Goal: Transaction & Acquisition: Purchase product/service

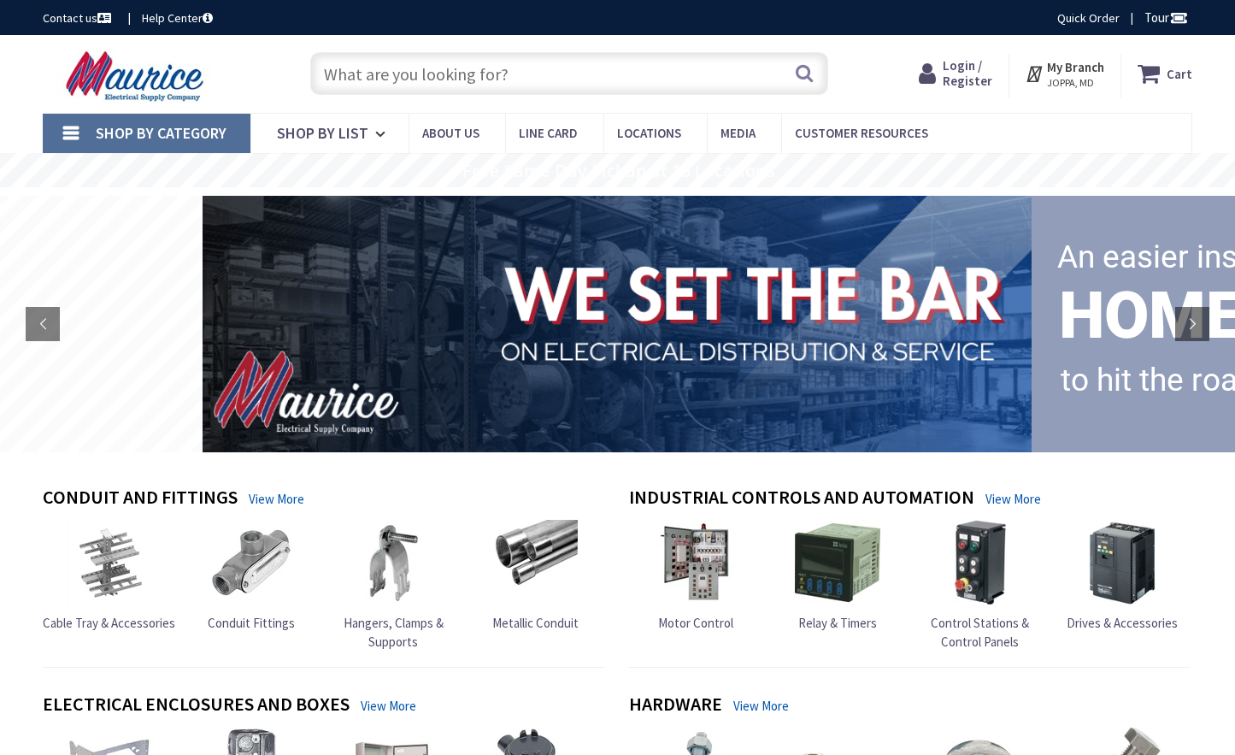
click at [612, 75] on input "text" at bounding box center [569, 73] width 518 height 43
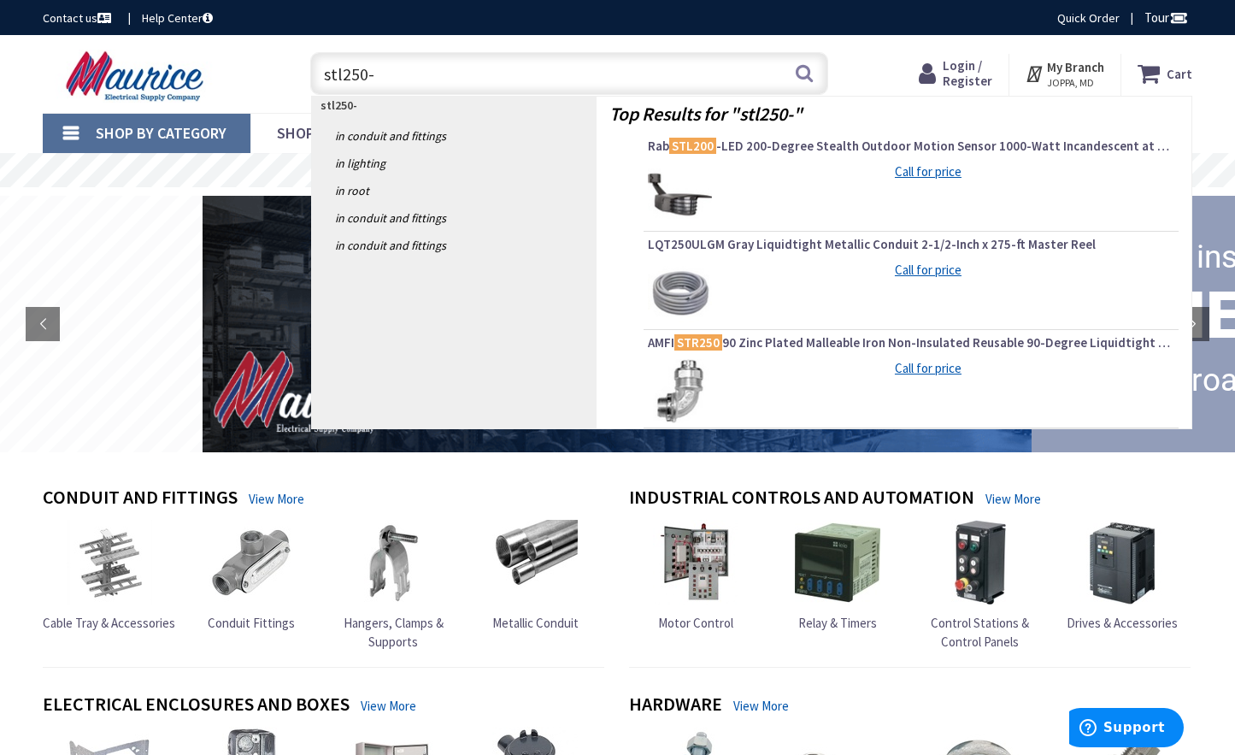
type input "stl250-8"
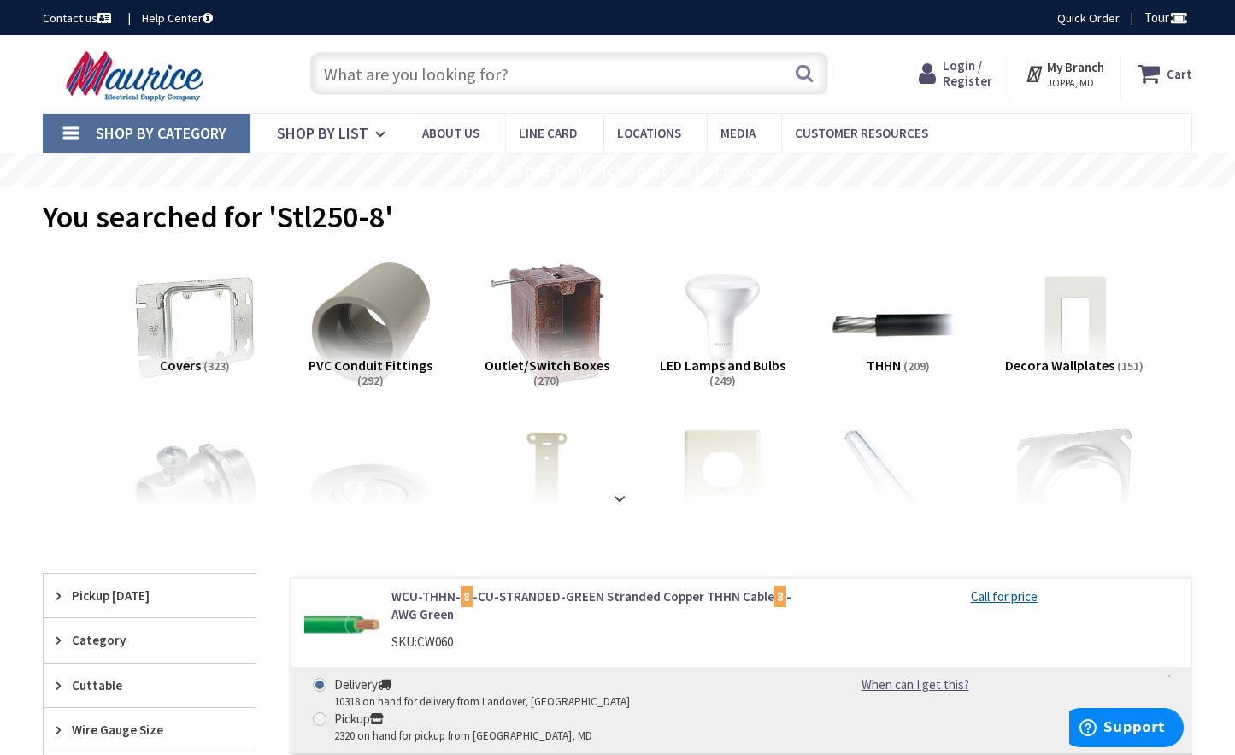
click at [471, 78] on input "text" at bounding box center [569, 73] width 518 height 43
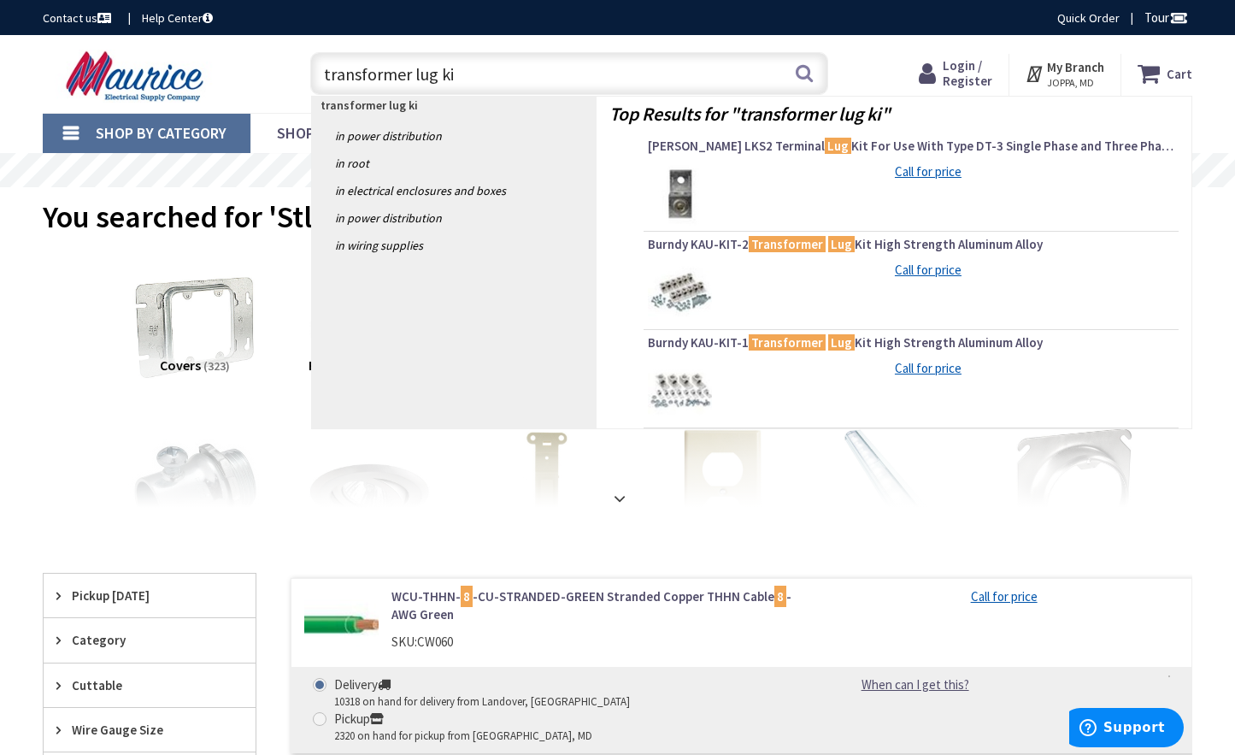
type input "transformer lug kit"
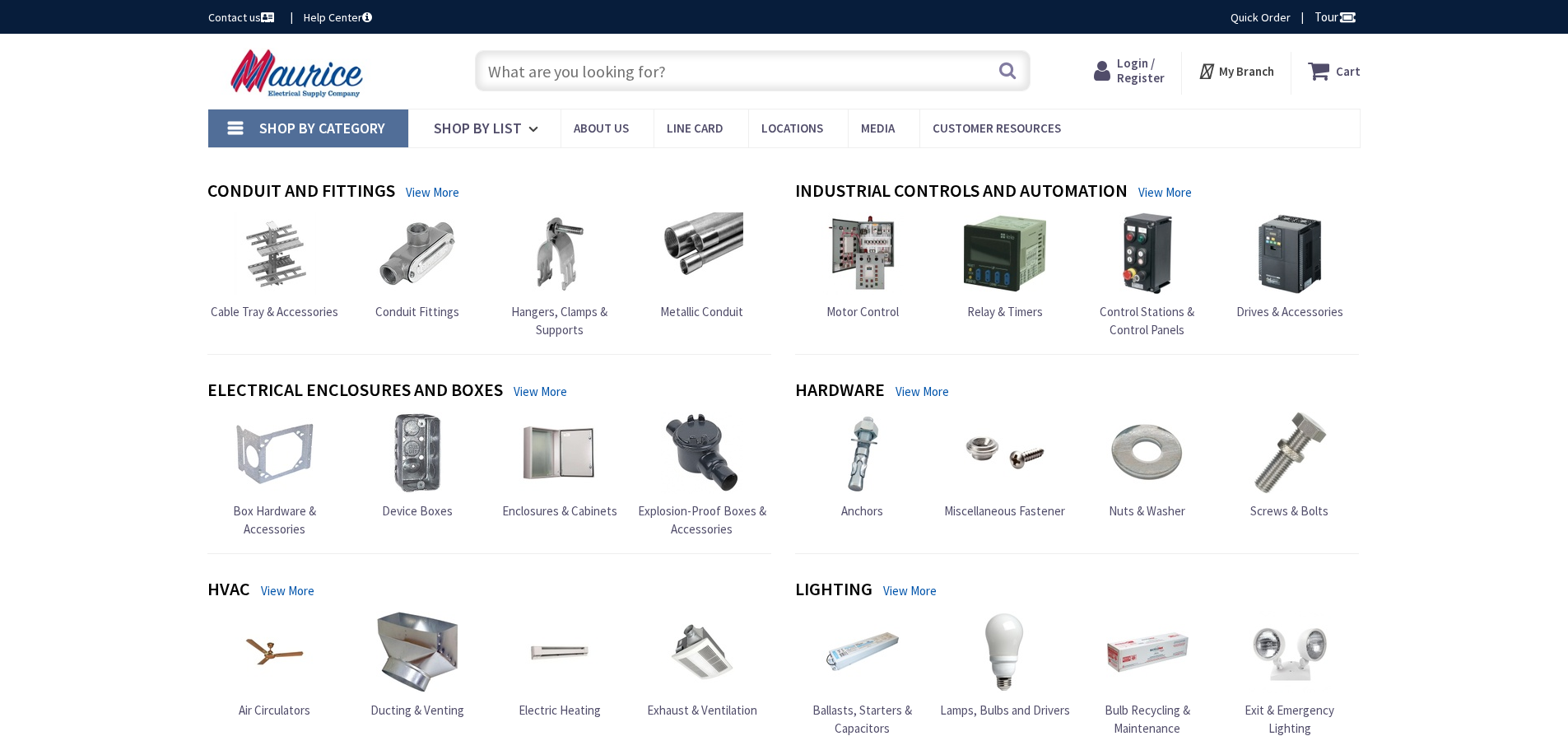
click at [616, 75] on input "text" at bounding box center [752, 70] width 556 height 41
drag, startPoint x: 566, startPoint y: 73, endPoint x: 577, endPoint y: 78, distance: 12.1
click at [567, 72] on input "text" at bounding box center [752, 70] width 556 height 41
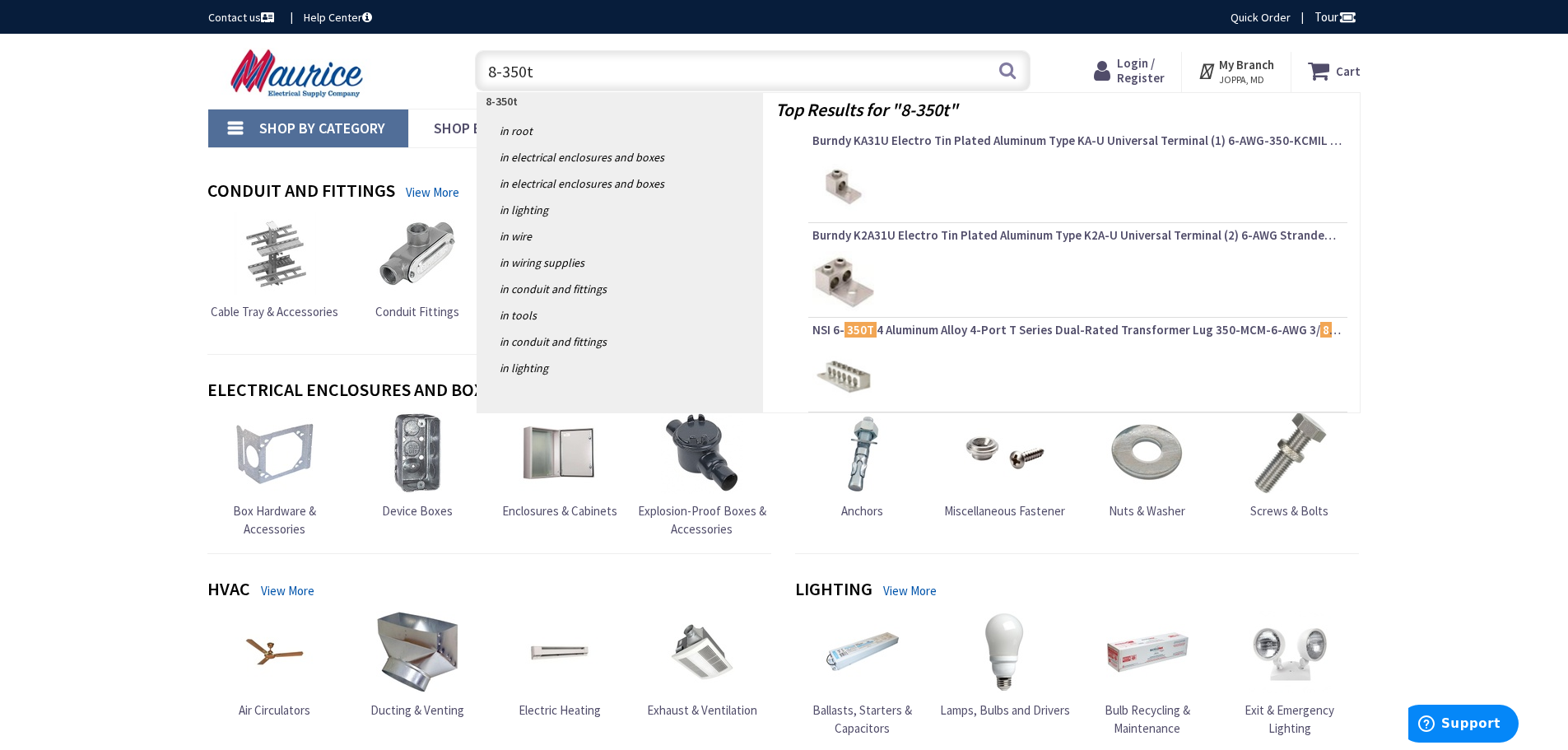
type input "8-350t4"
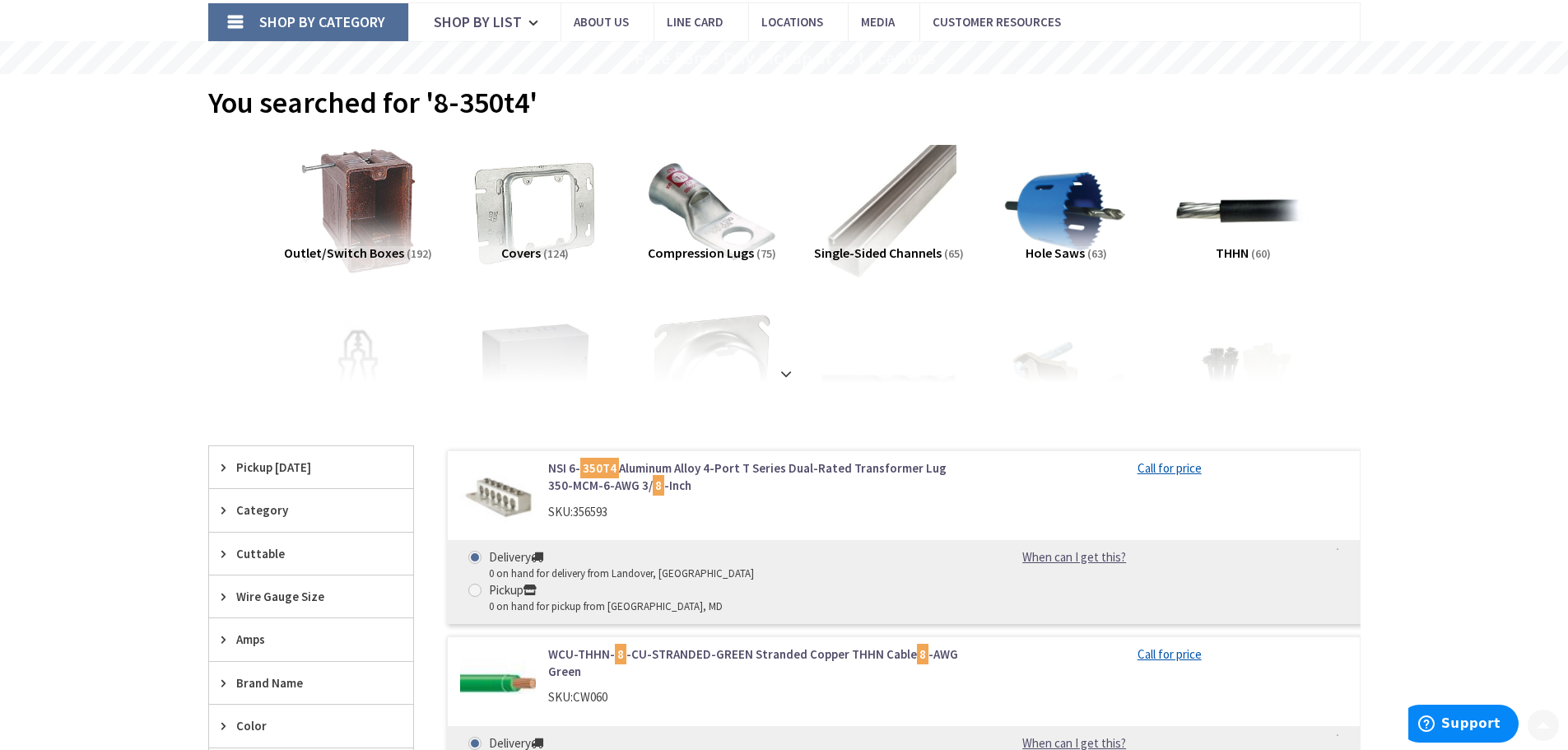
scroll to position [165, 0]
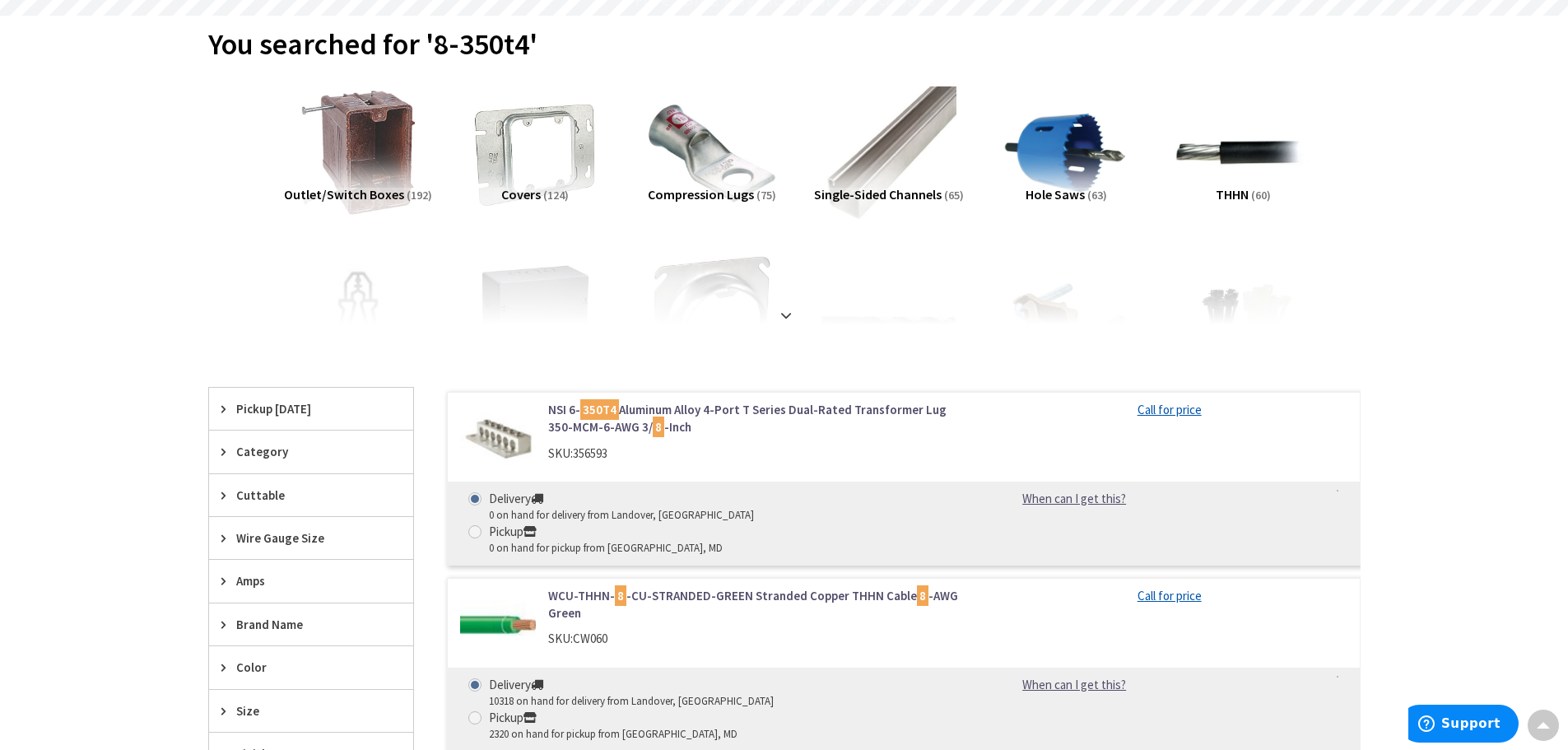
click at [727, 411] on link "NSI 6- 350T4 Aluminum Alloy 4-Port T Series Dual-Rated Transformer Lug 350-MCM-…" at bounding box center [757, 418] width 419 height 36
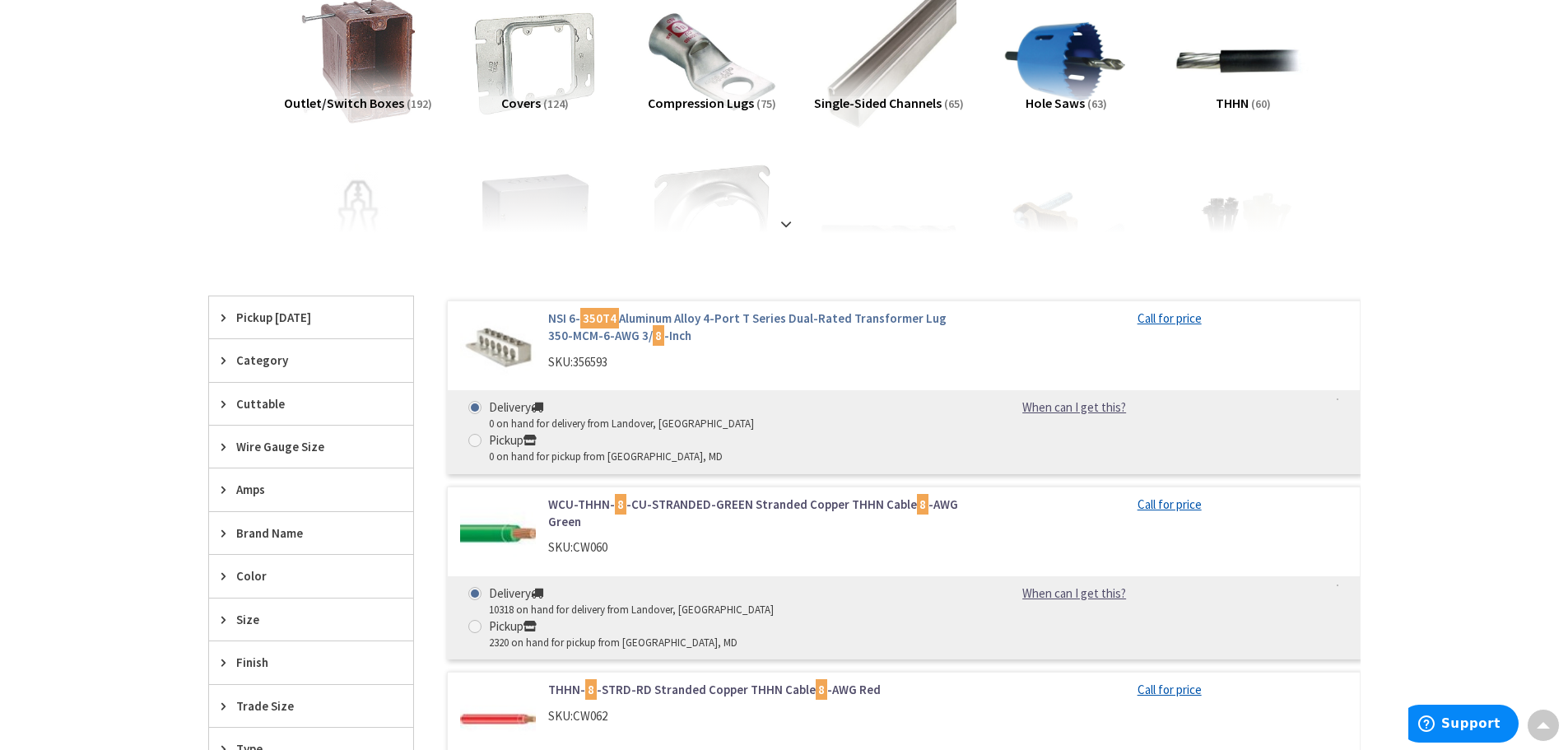
scroll to position [165, 0]
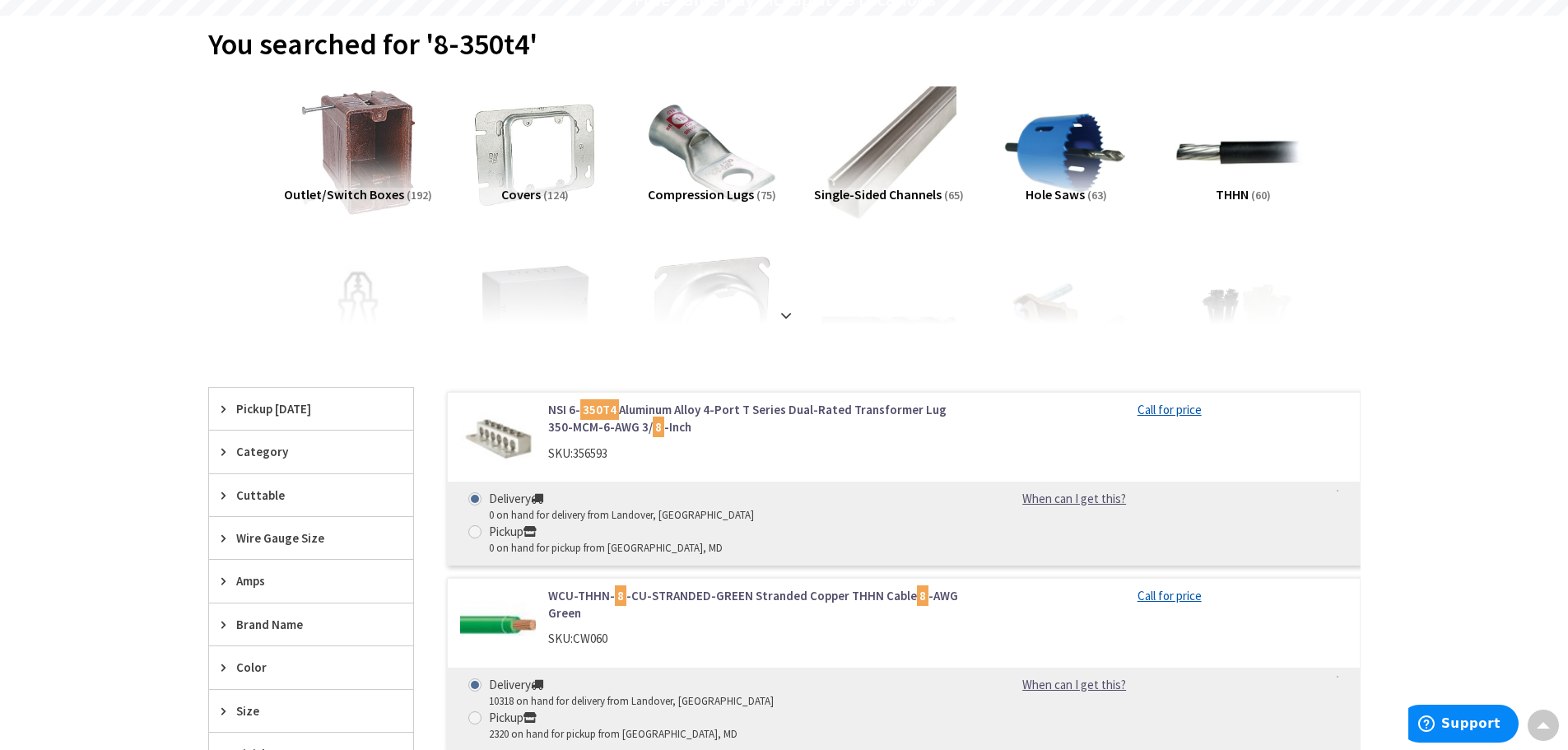
click at [667, 410] on link "NSI 6- 350T4 Aluminum Alloy 4-Port T Series Dual-Rated Transformer Lug 350-MCM-…" at bounding box center [757, 418] width 419 height 36
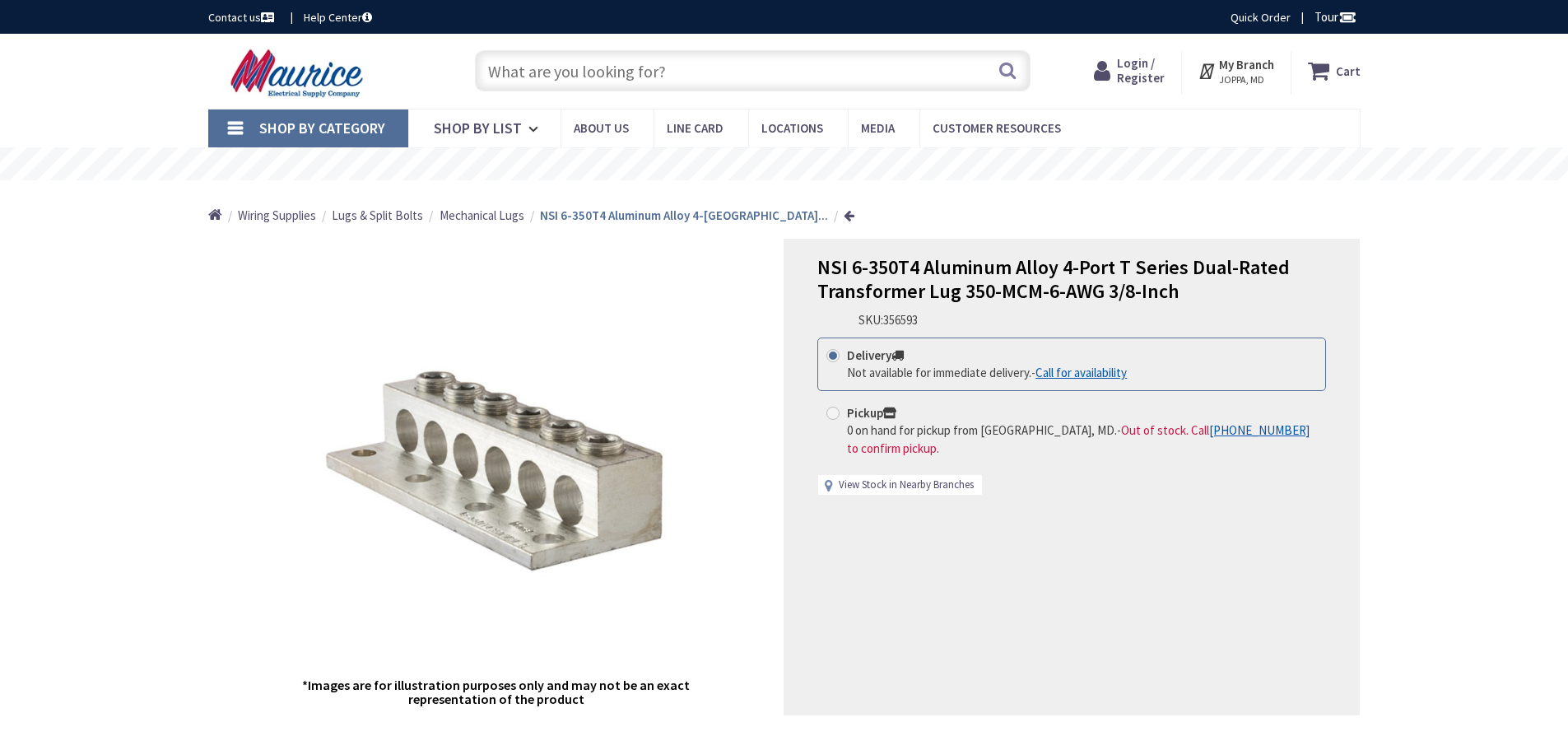
click at [891, 484] on link "View Stock in Nearby Branches" at bounding box center [906, 485] width 135 height 15
click at [902, 488] on link "View Stock in Nearby Branches" at bounding box center [906, 485] width 135 height 15
click at [897, 481] on link "View Stock in Nearby Branches" at bounding box center [906, 485] width 135 height 15
select select "data-availability"
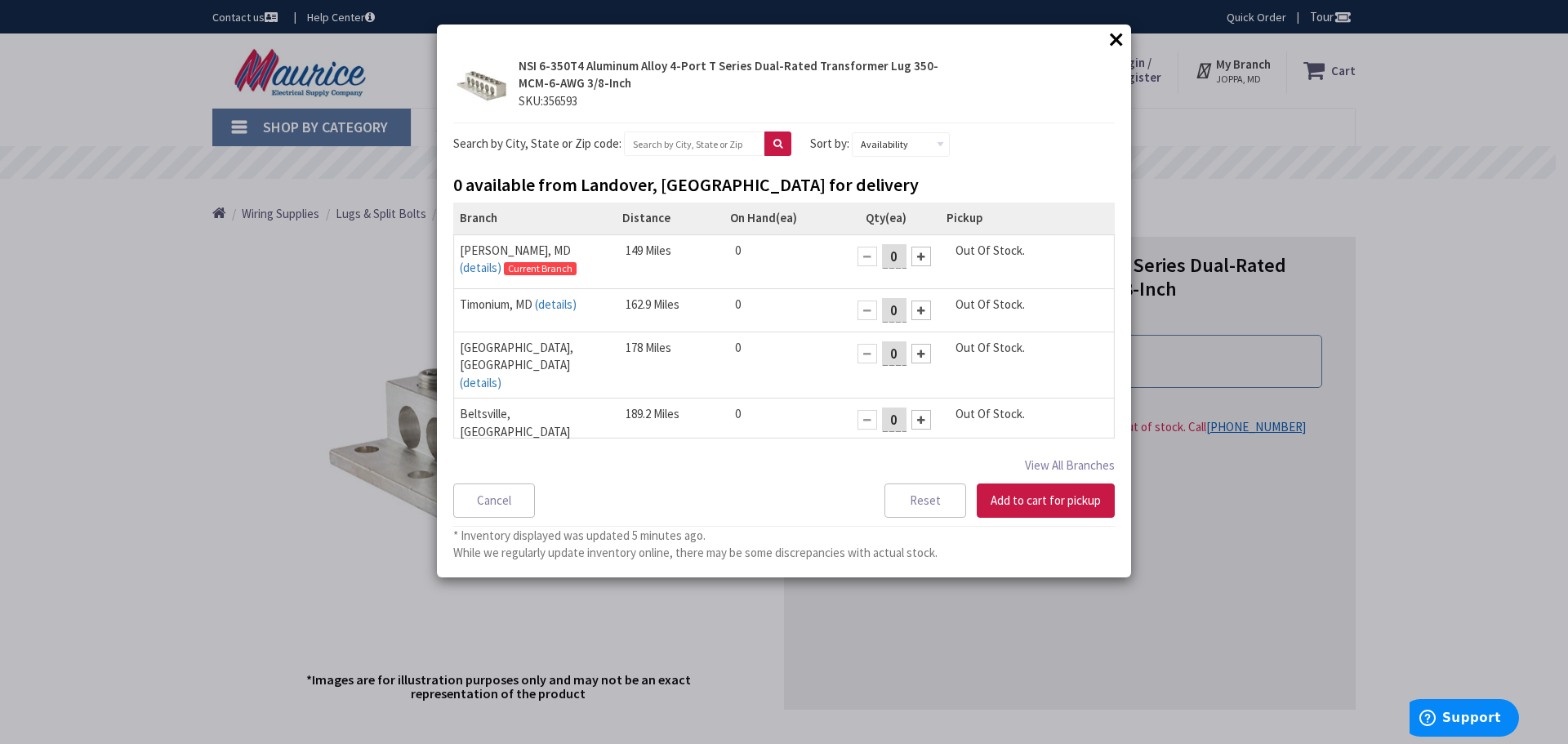
click at [1109, 34] on button "×" at bounding box center [1116, 39] width 25 height 25
